Goal: Check status: Verify the current state of an ongoing process or item

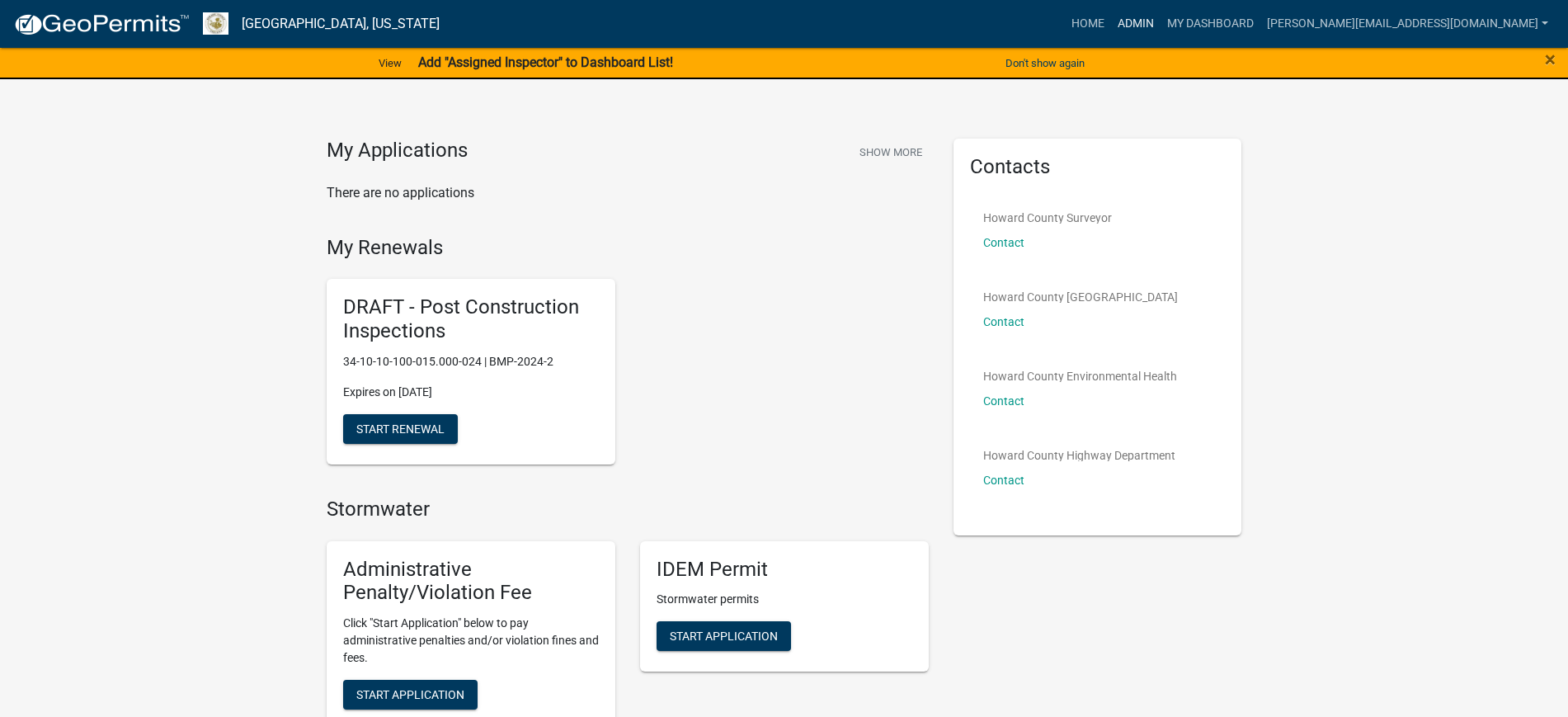
click at [1161, 16] on link "Admin" at bounding box center [1135, 24] width 50 height 31
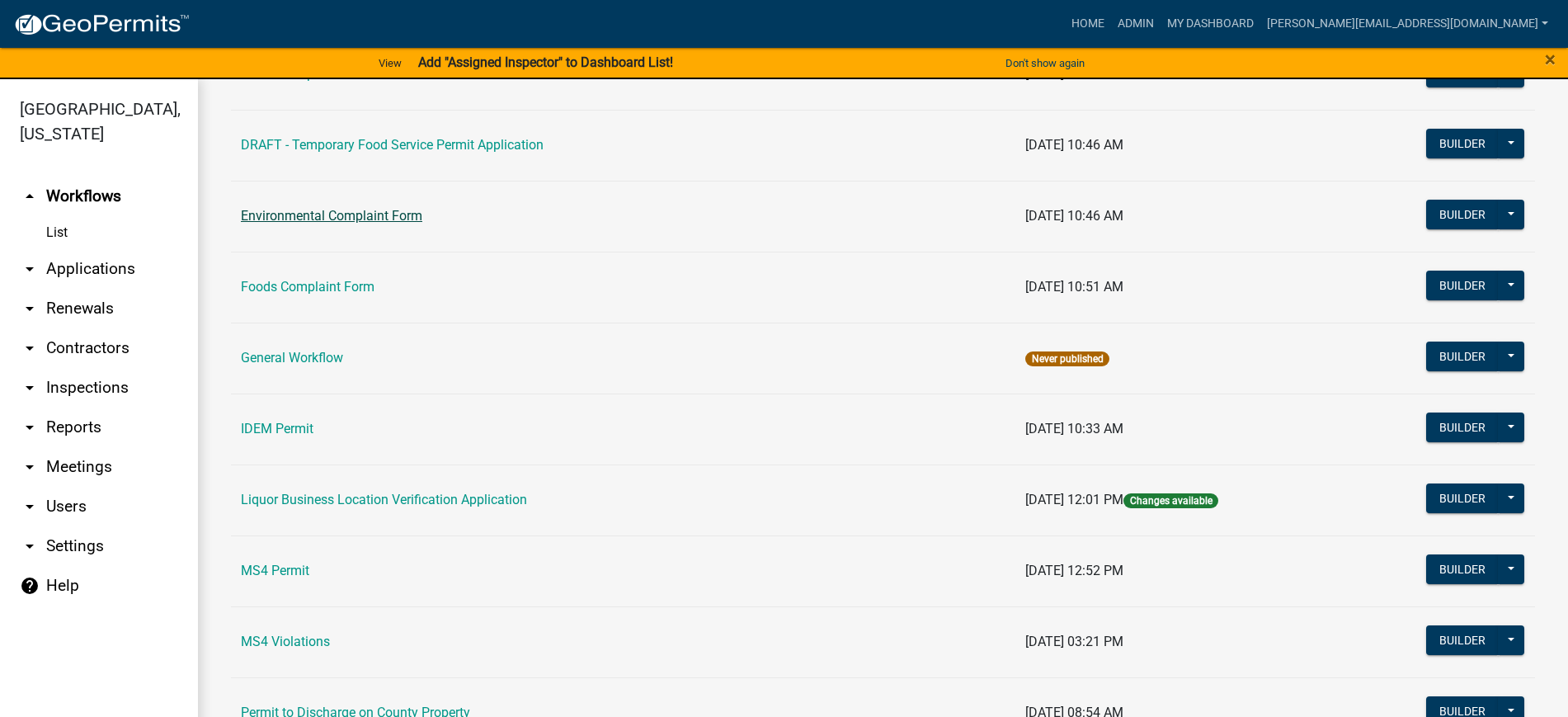
scroll to position [1135, 0]
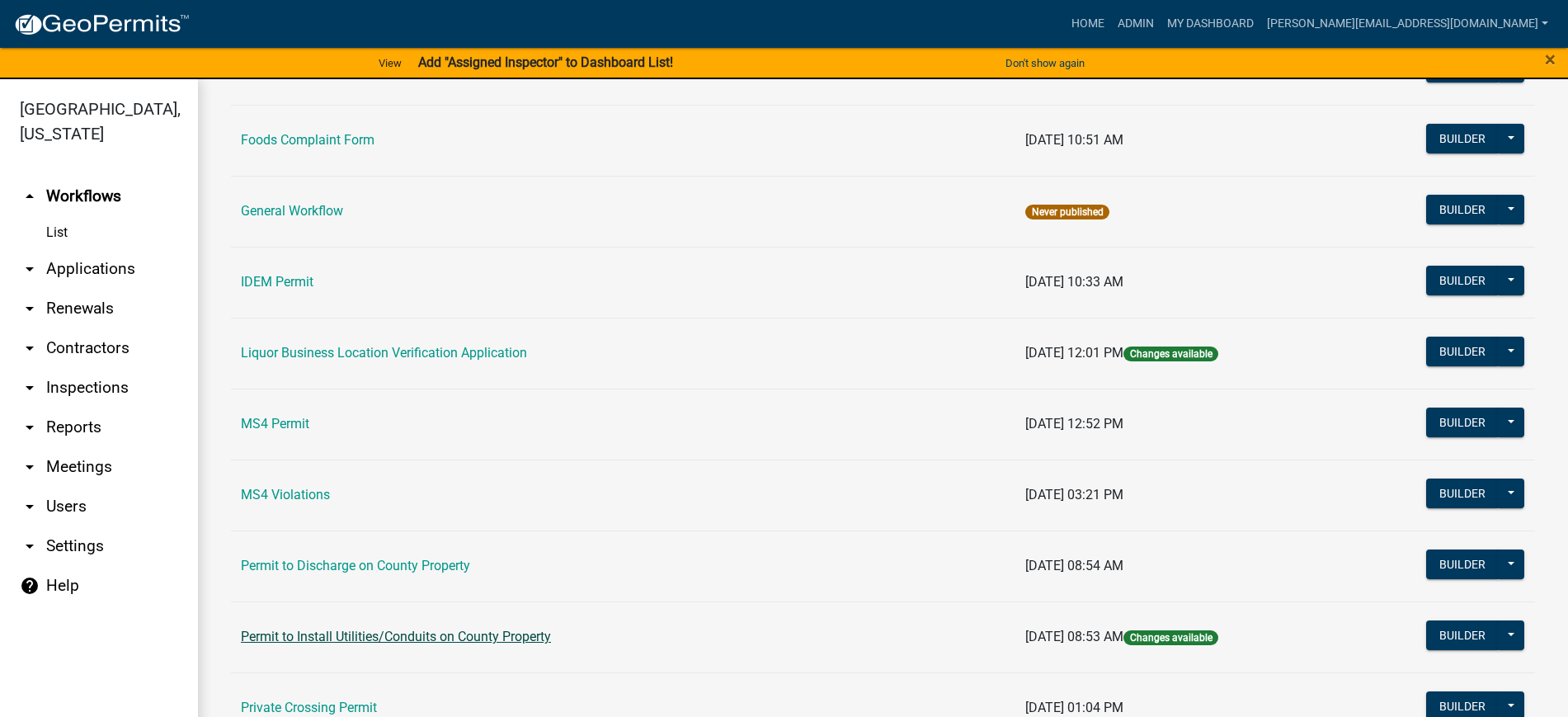
click at [336, 630] on link "Permit to Install Utilities/Conduits on County Property" at bounding box center [396, 637] width 310 height 16
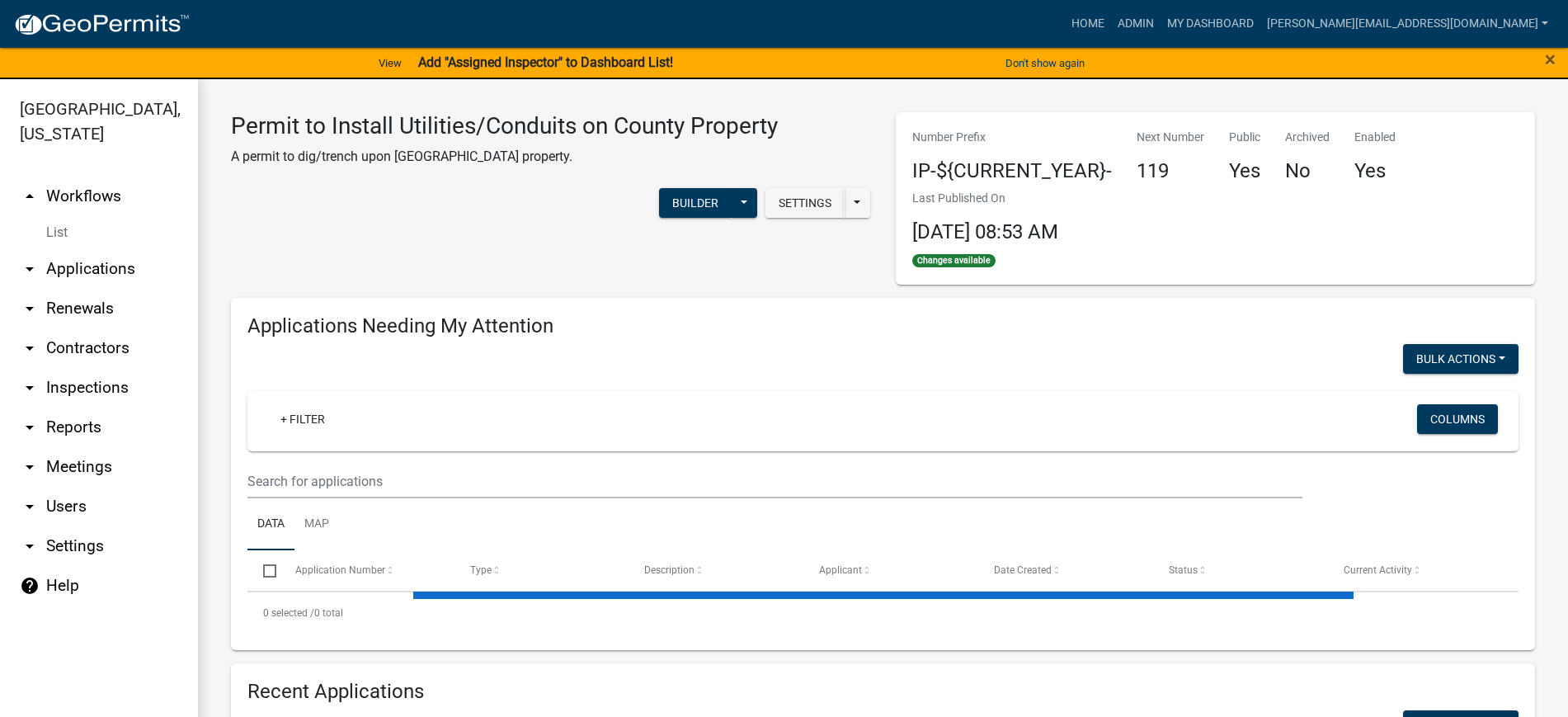
select select "2: 50"
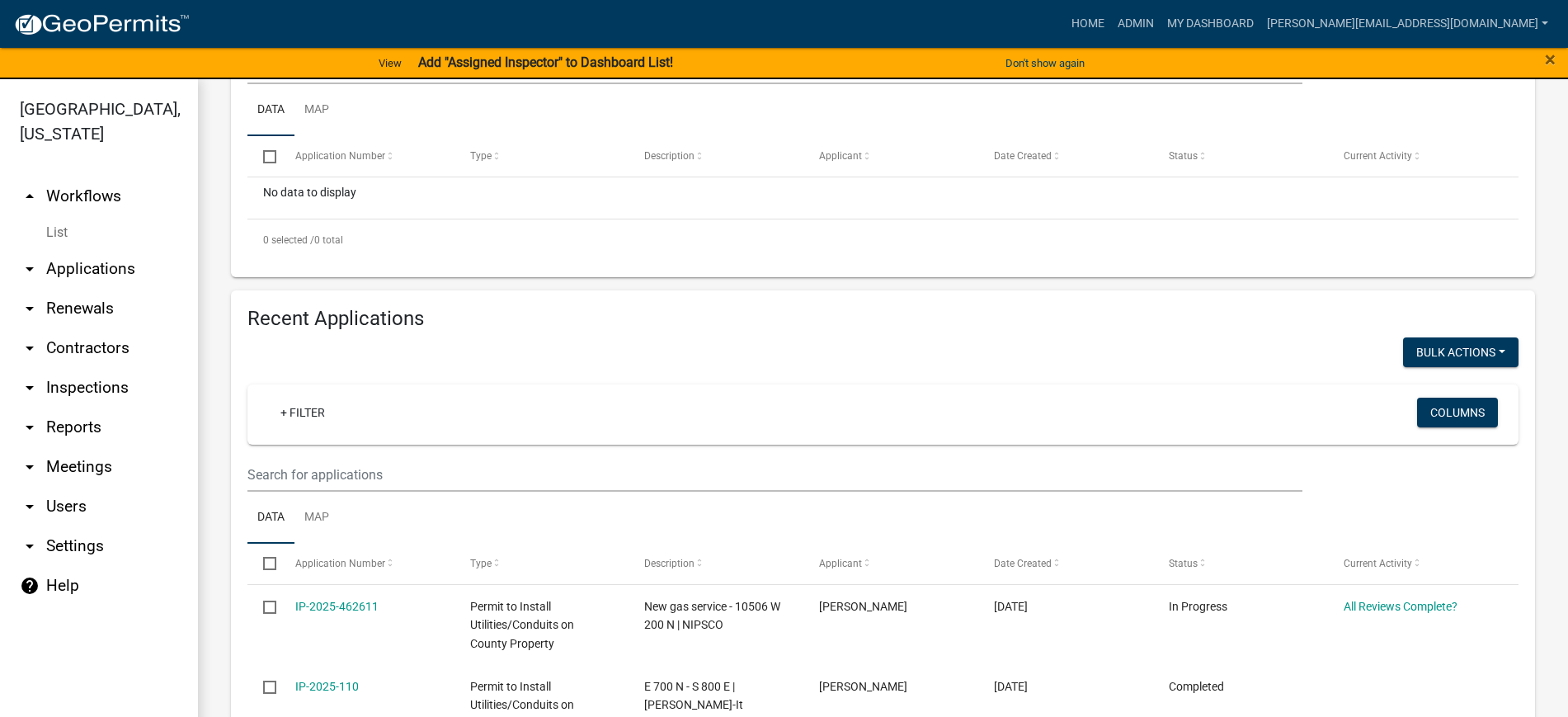
scroll to position [516, 0]
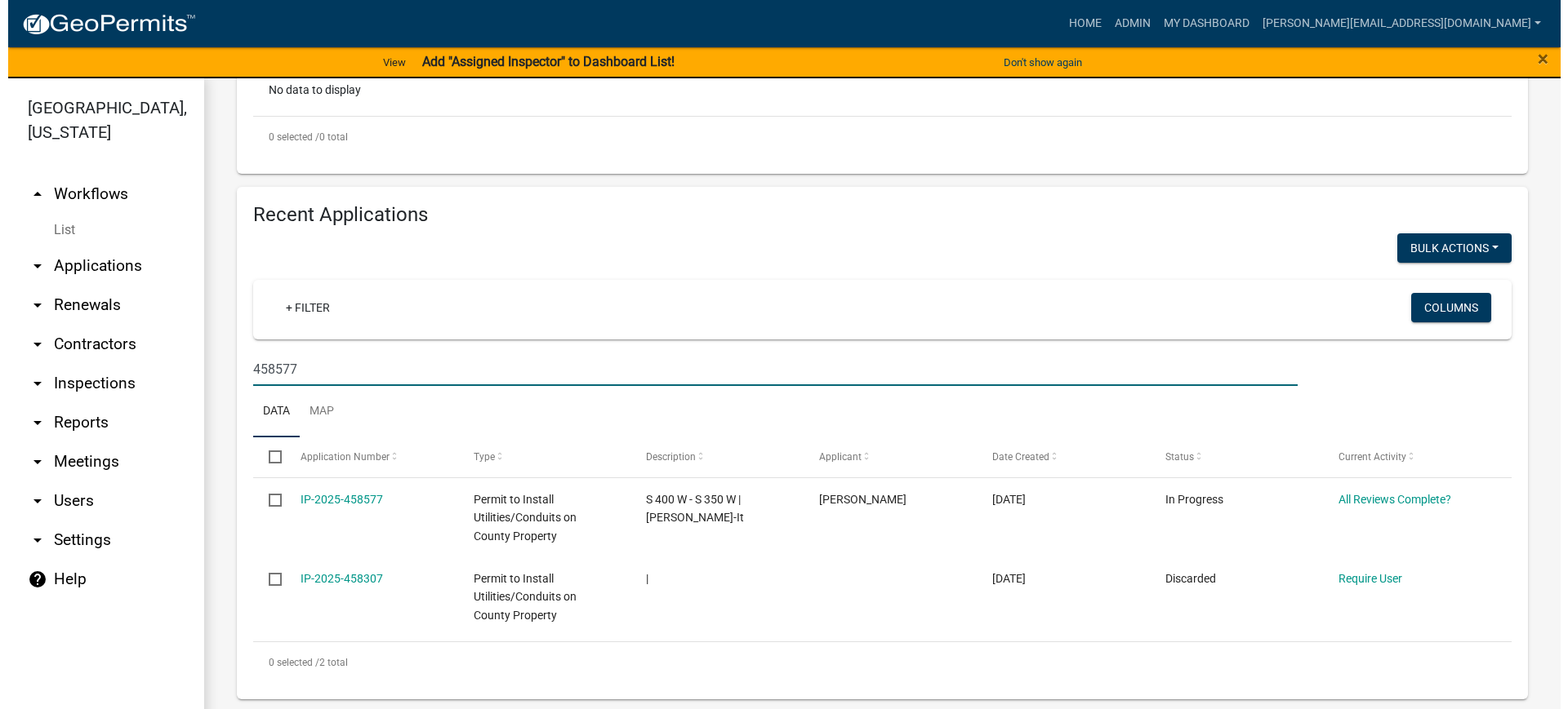
scroll to position [434, 0]
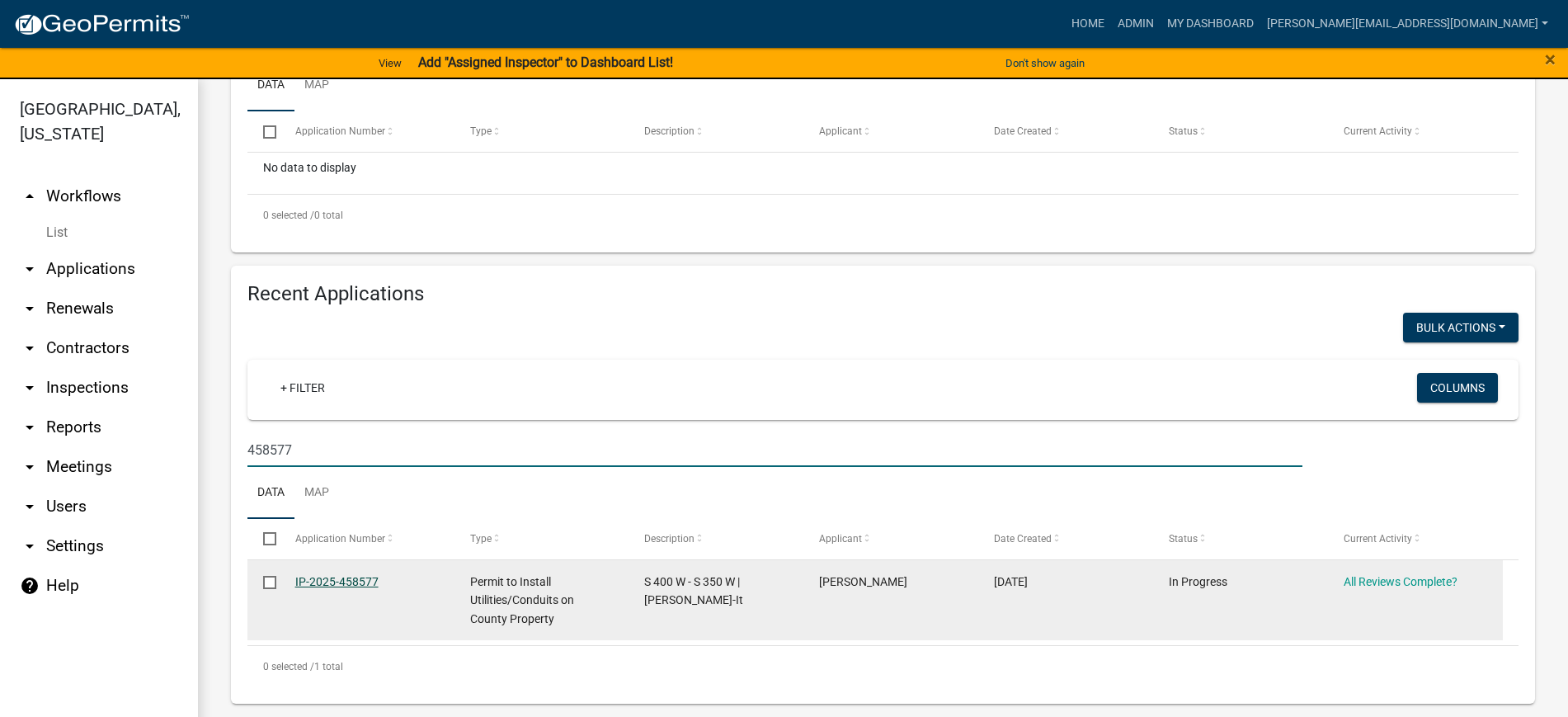
type input "458577"
click at [324, 578] on link "IP-2025-458577" at bounding box center [337, 581] width 84 height 13
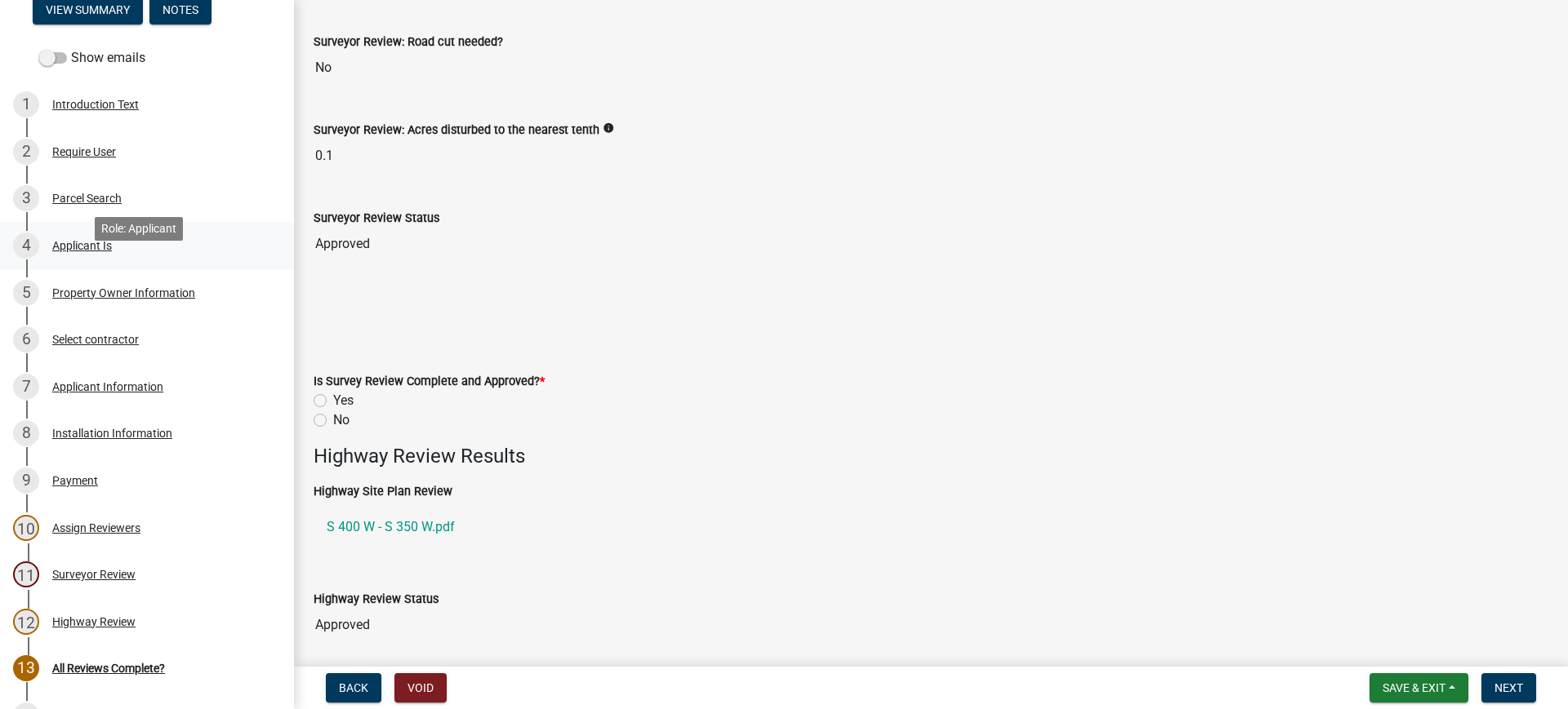
scroll to position [306, 0]
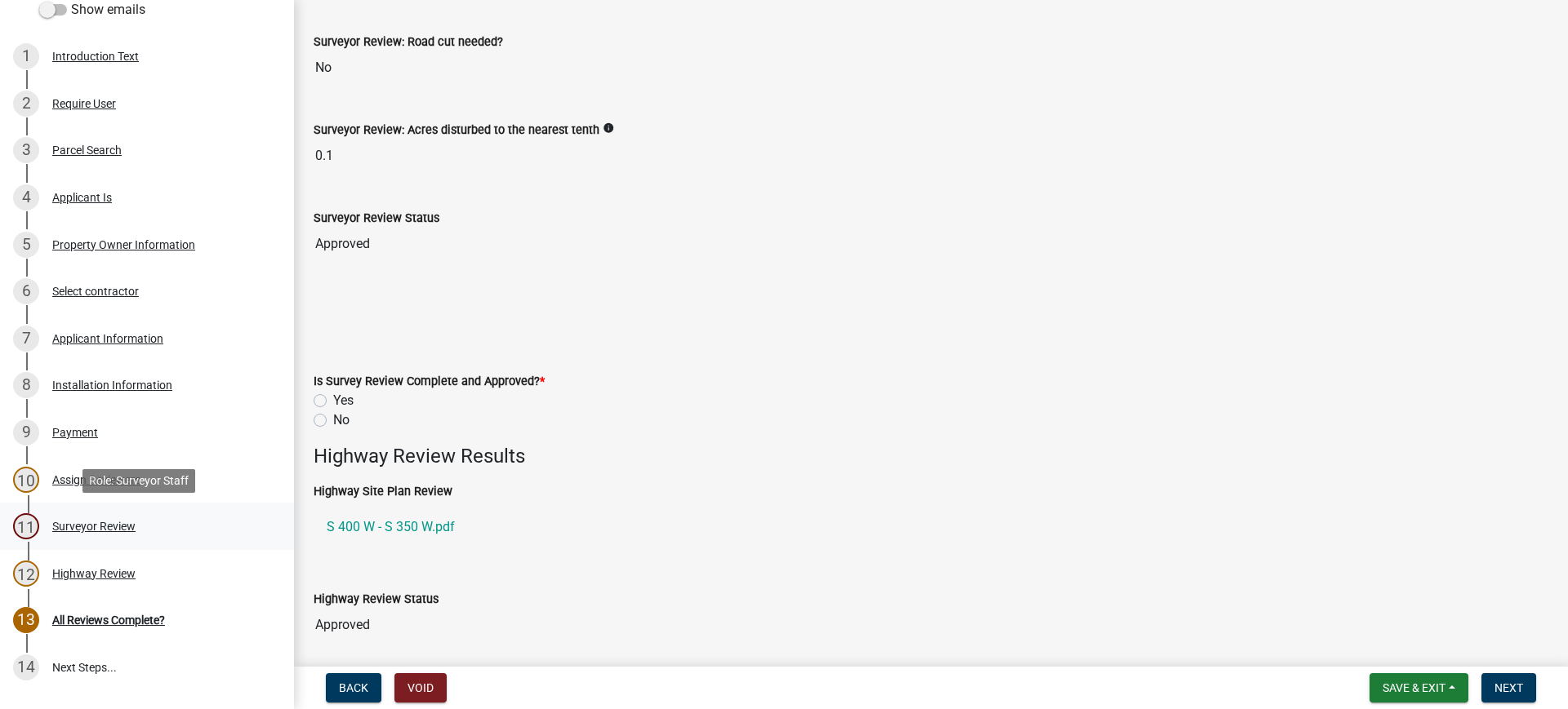
click at [89, 528] on div "Surveyor Review" at bounding box center [94, 526] width 84 height 11
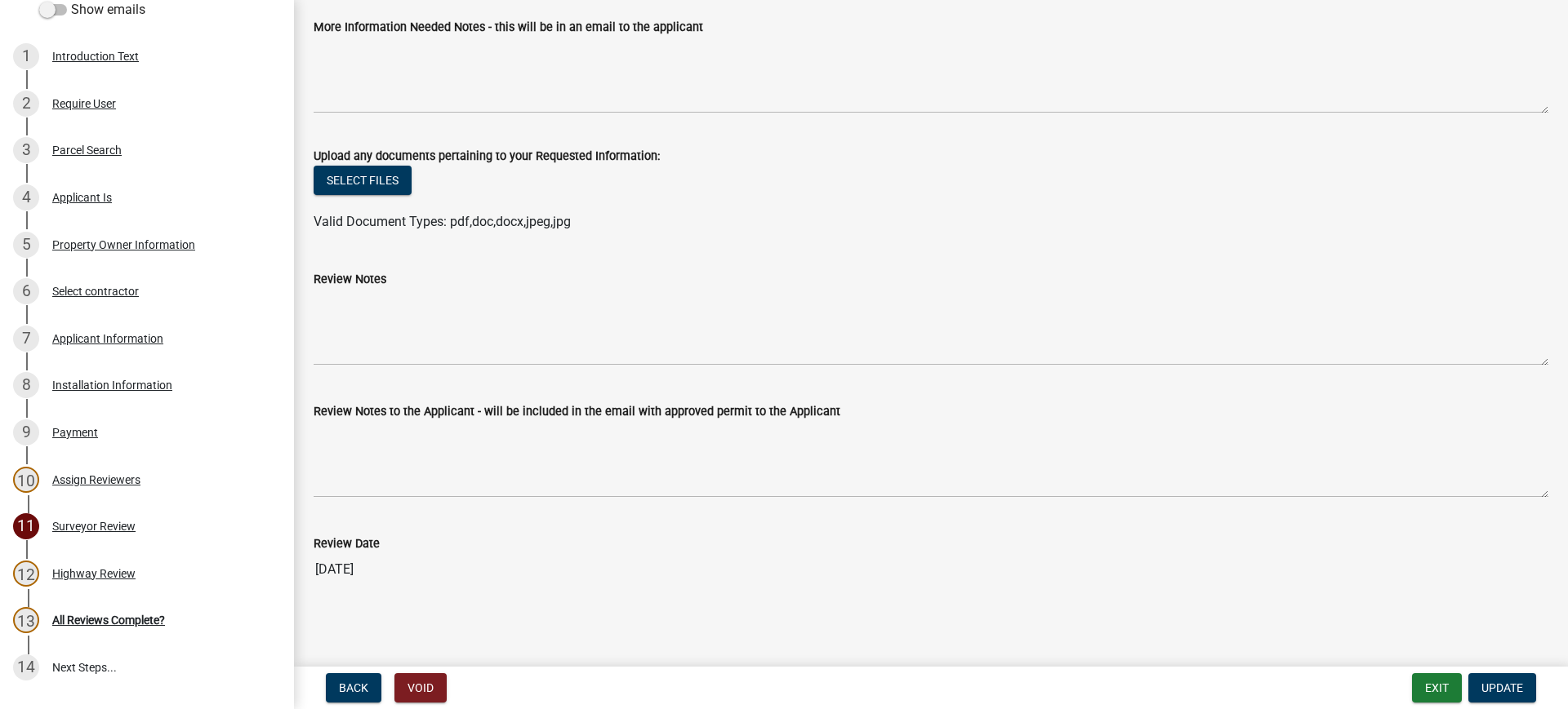
scroll to position [3165, 0]
click at [111, 619] on div "All Reviews Complete?" at bounding box center [109, 619] width 113 height 11
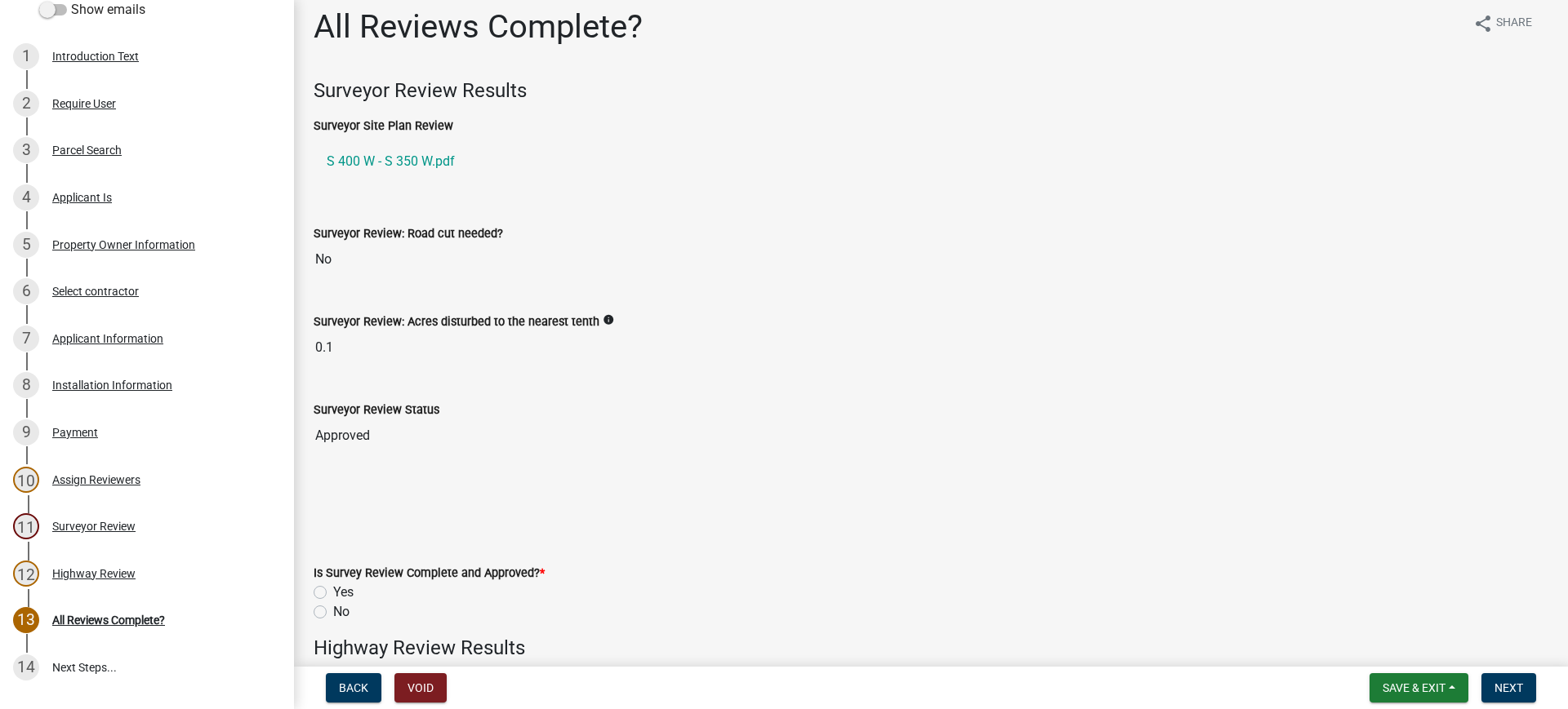
scroll to position [0, 0]
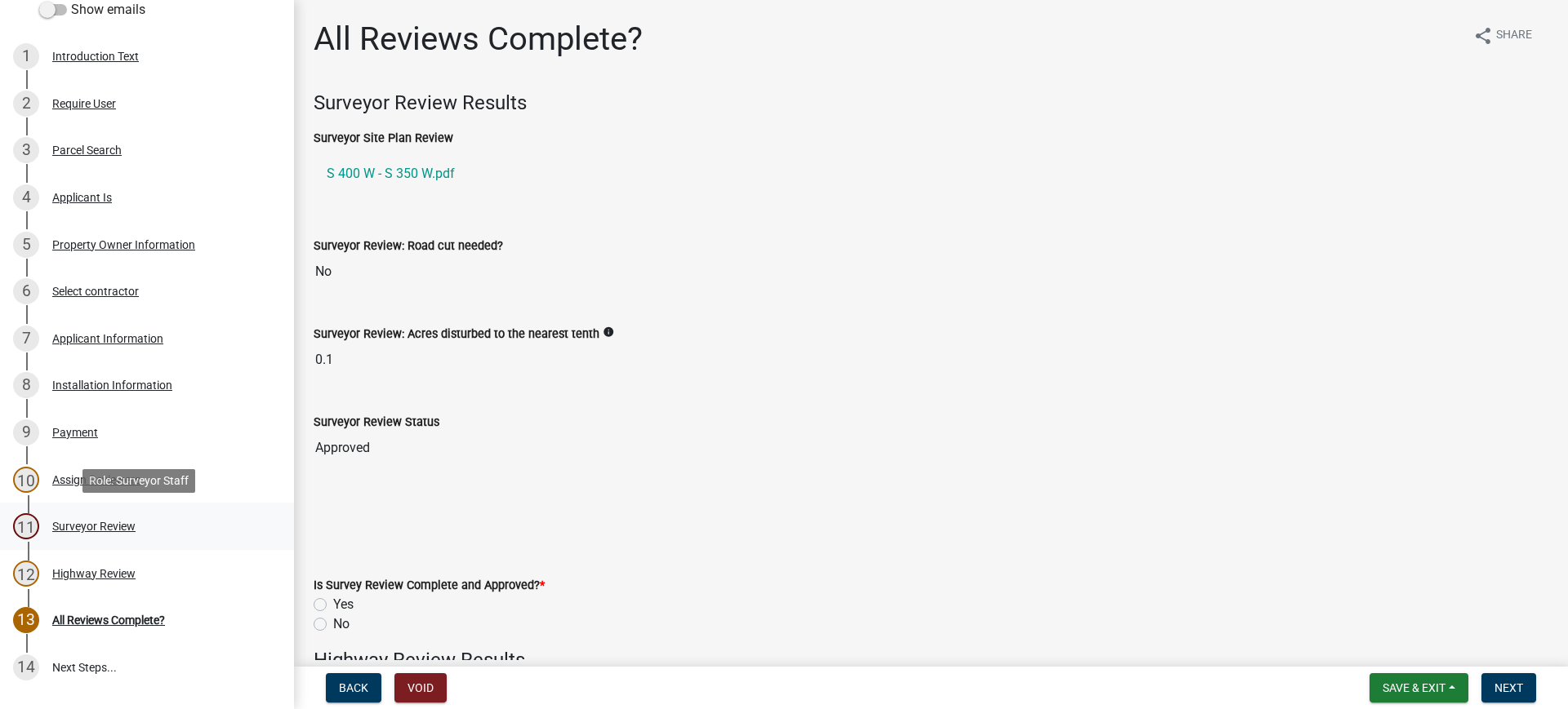
click at [75, 530] on div "Surveyor Review" at bounding box center [94, 526] width 84 height 11
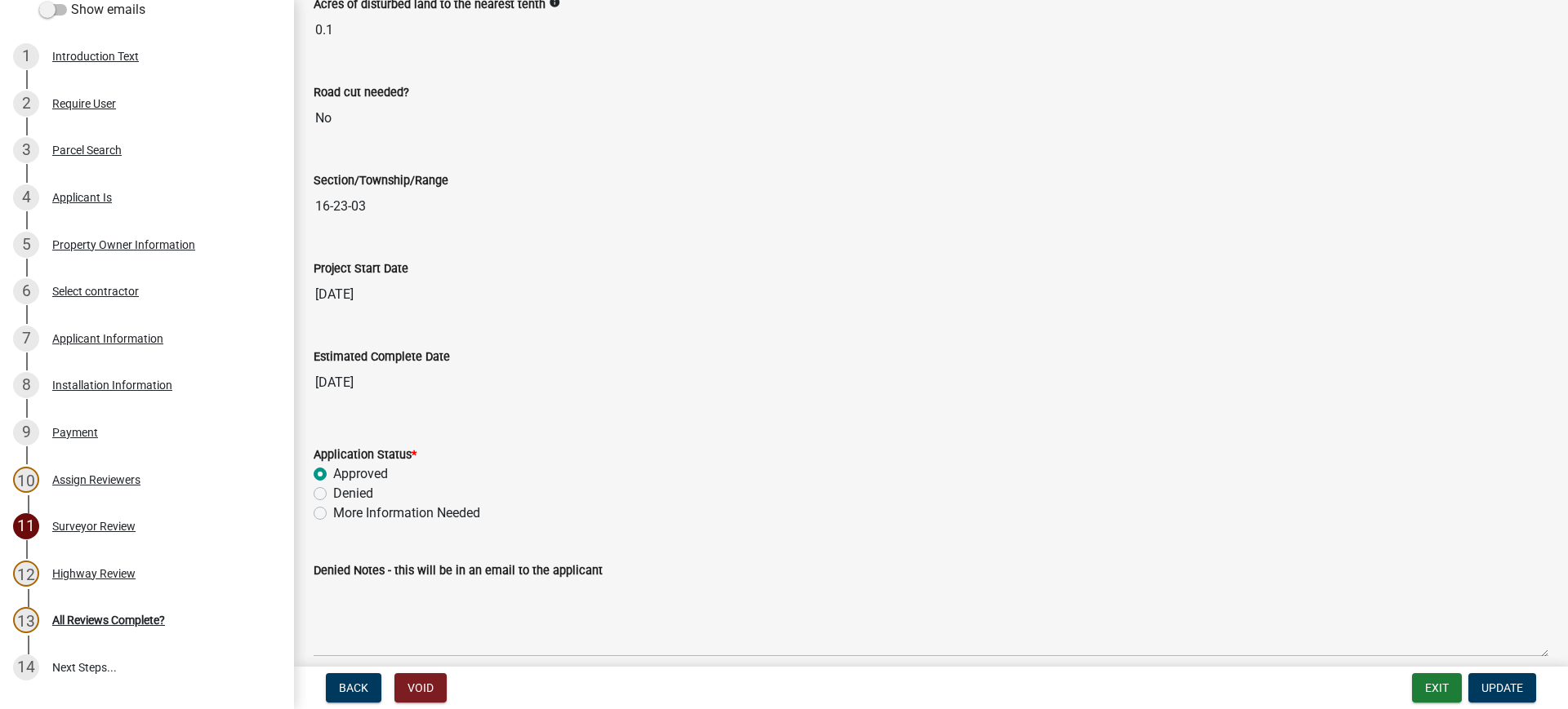
scroll to position [2653, 0]
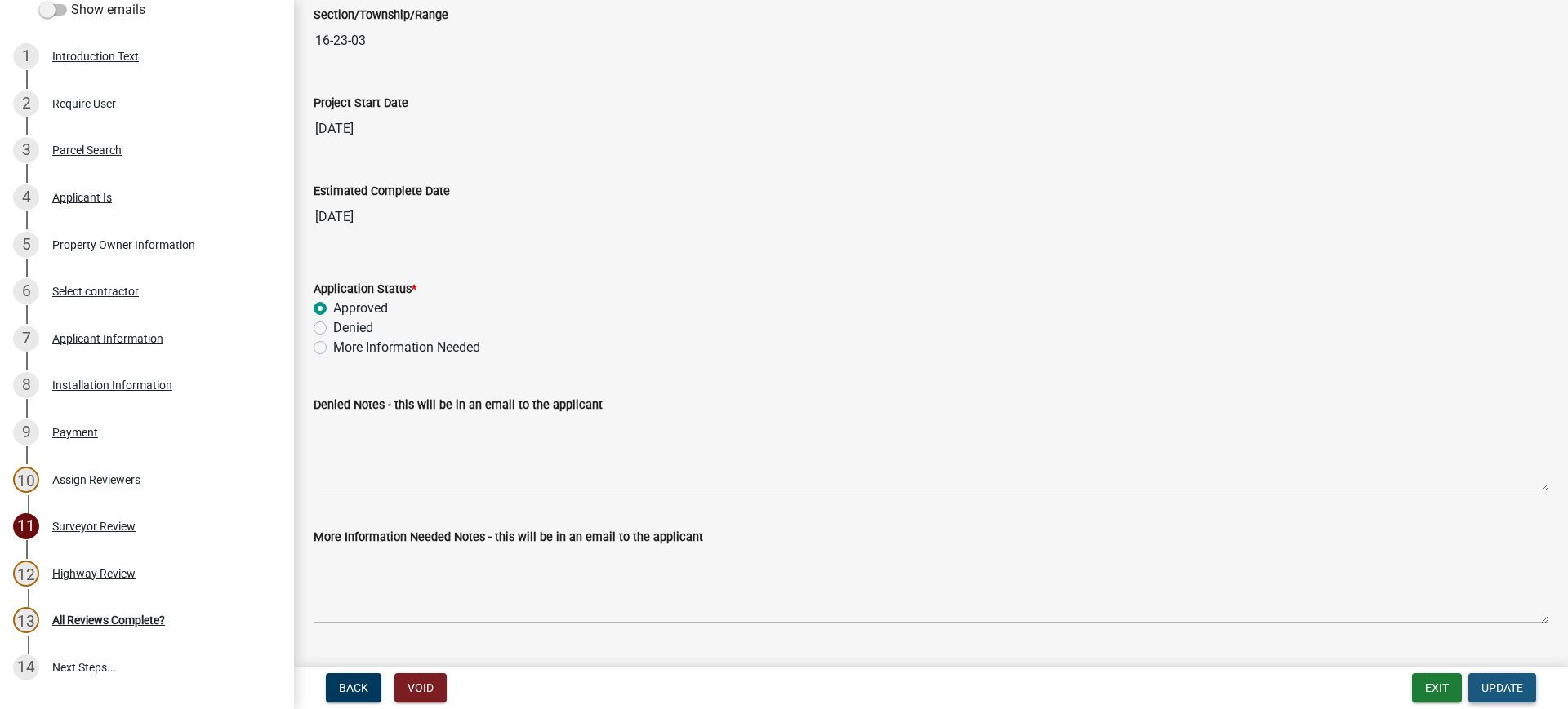
click at [1502, 683] on span "Update" at bounding box center [1502, 687] width 41 height 13
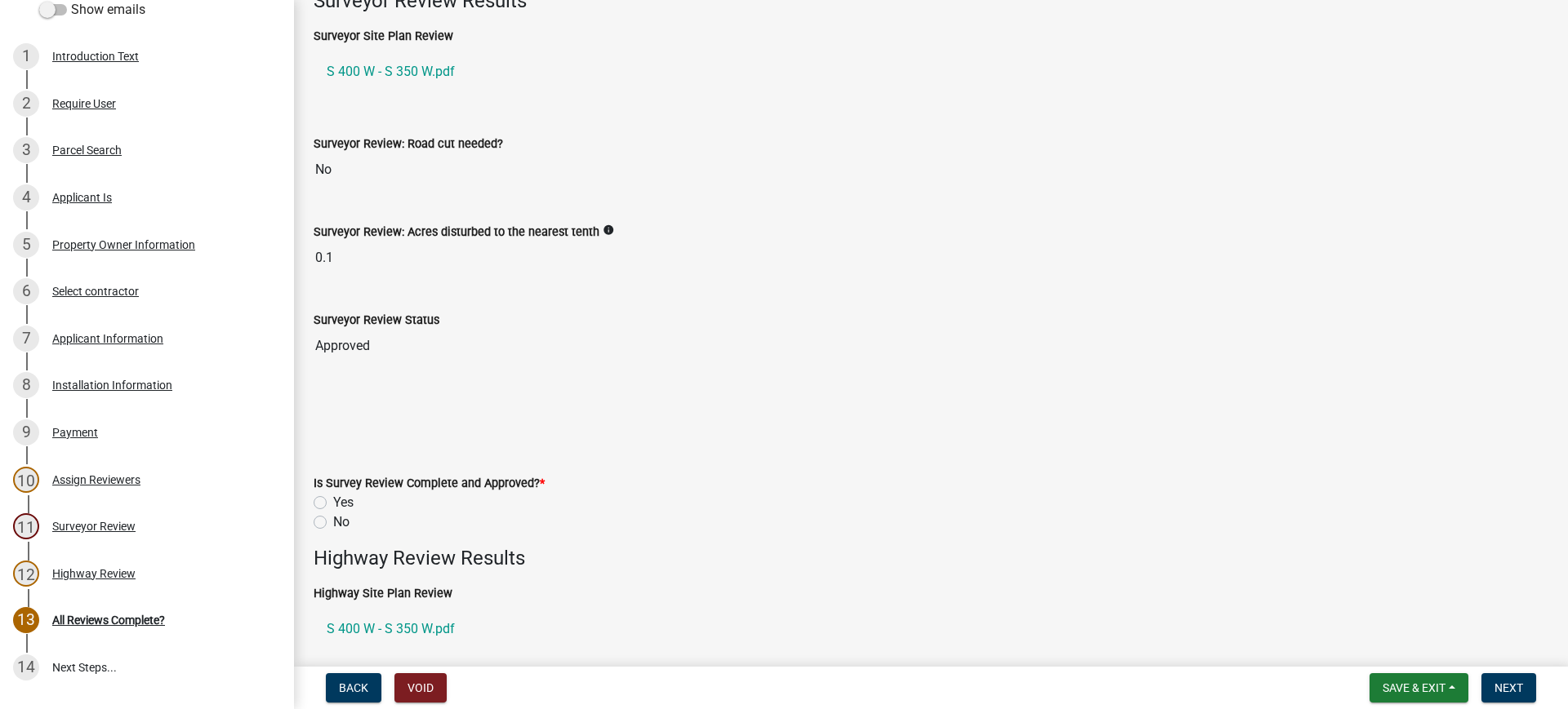
scroll to position [0, 0]
